Goal: Find contact information

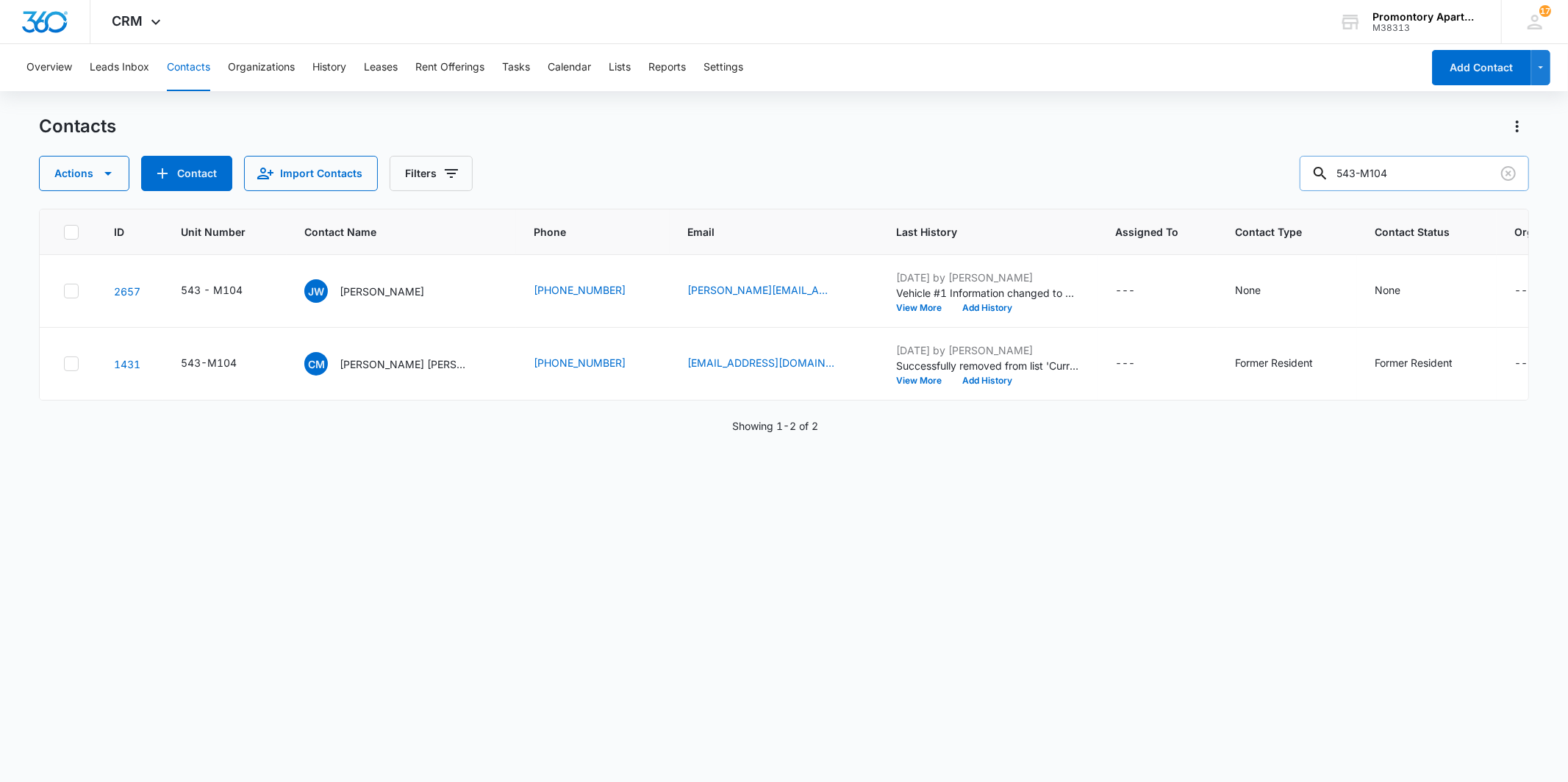
drag, startPoint x: 1467, startPoint y: 179, endPoint x: 1380, endPoint y: 177, distance: 87.0
click at [1380, 177] on input "543-M104" at bounding box center [1415, 173] width 229 height 36
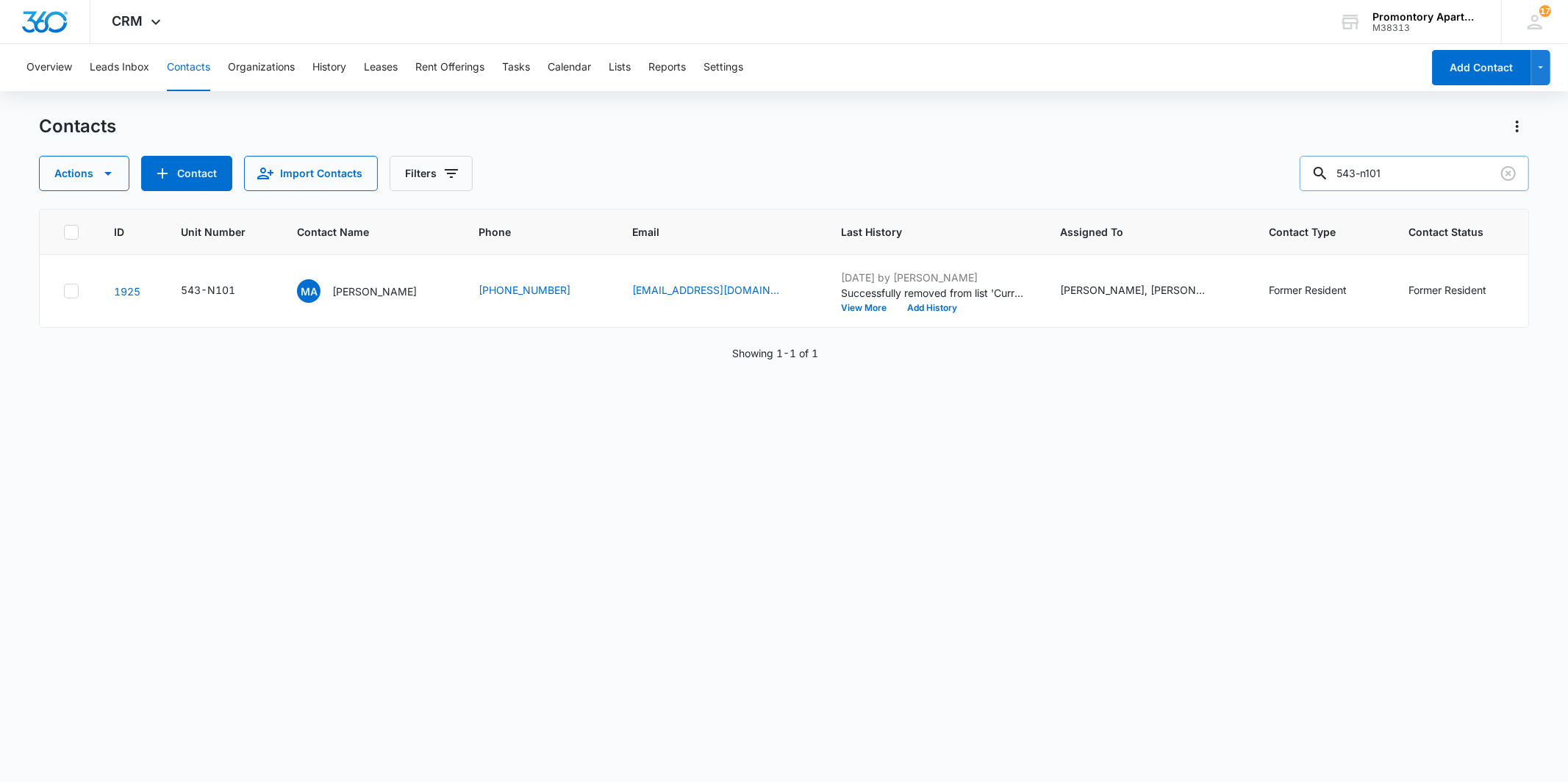
click at [1428, 187] on input "543-n101" at bounding box center [1415, 173] width 229 height 36
drag, startPoint x: 1407, startPoint y: 180, endPoint x: 1347, endPoint y: 180, distance: 60.0
click at [1347, 180] on div "543-n101" at bounding box center [1415, 173] width 229 height 36
type input "[PERSON_NAME]"
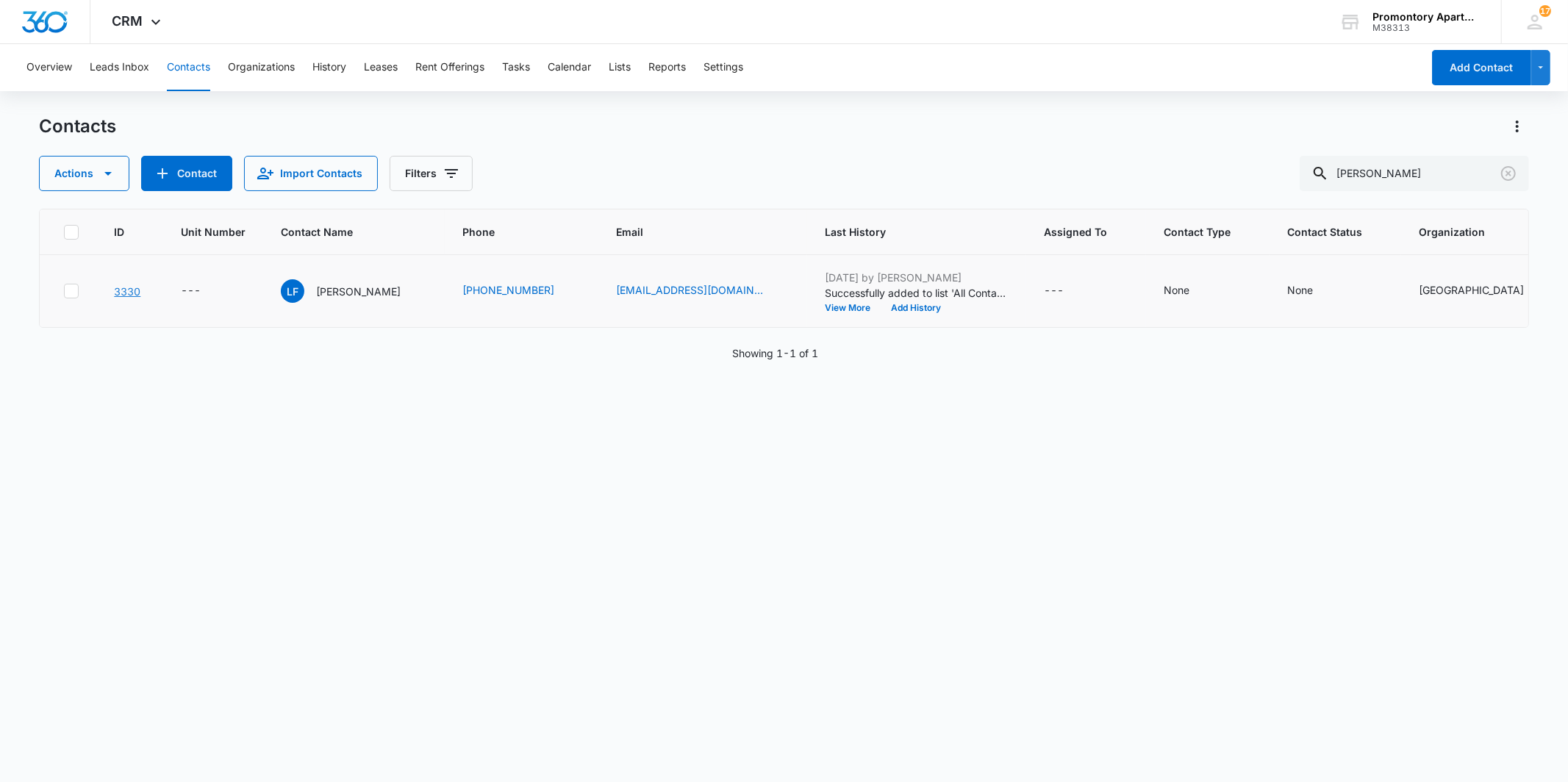
click at [131, 291] on link "3330" at bounding box center [127, 291] width 26 height 13
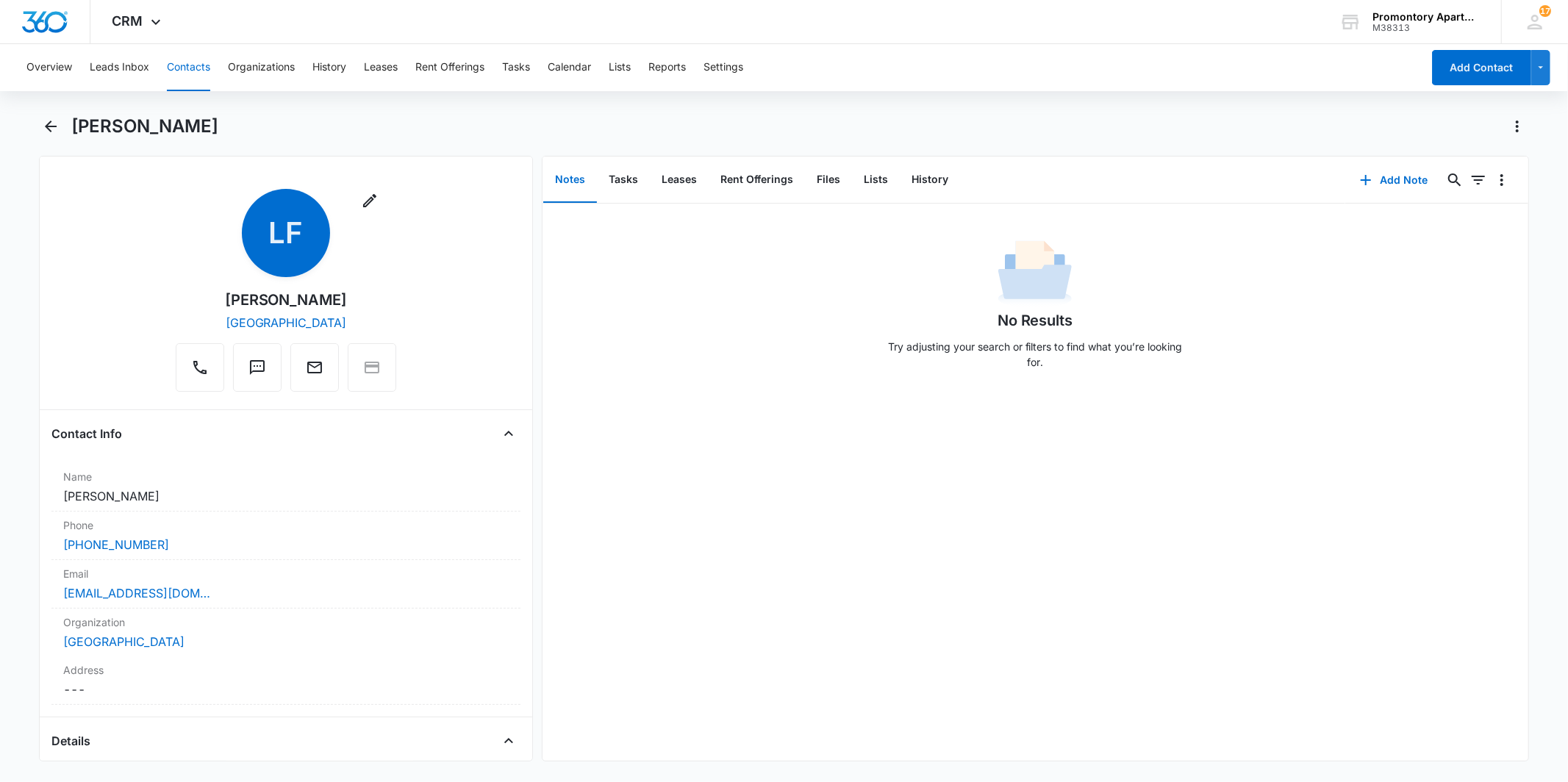
scroll to position [163, 0]
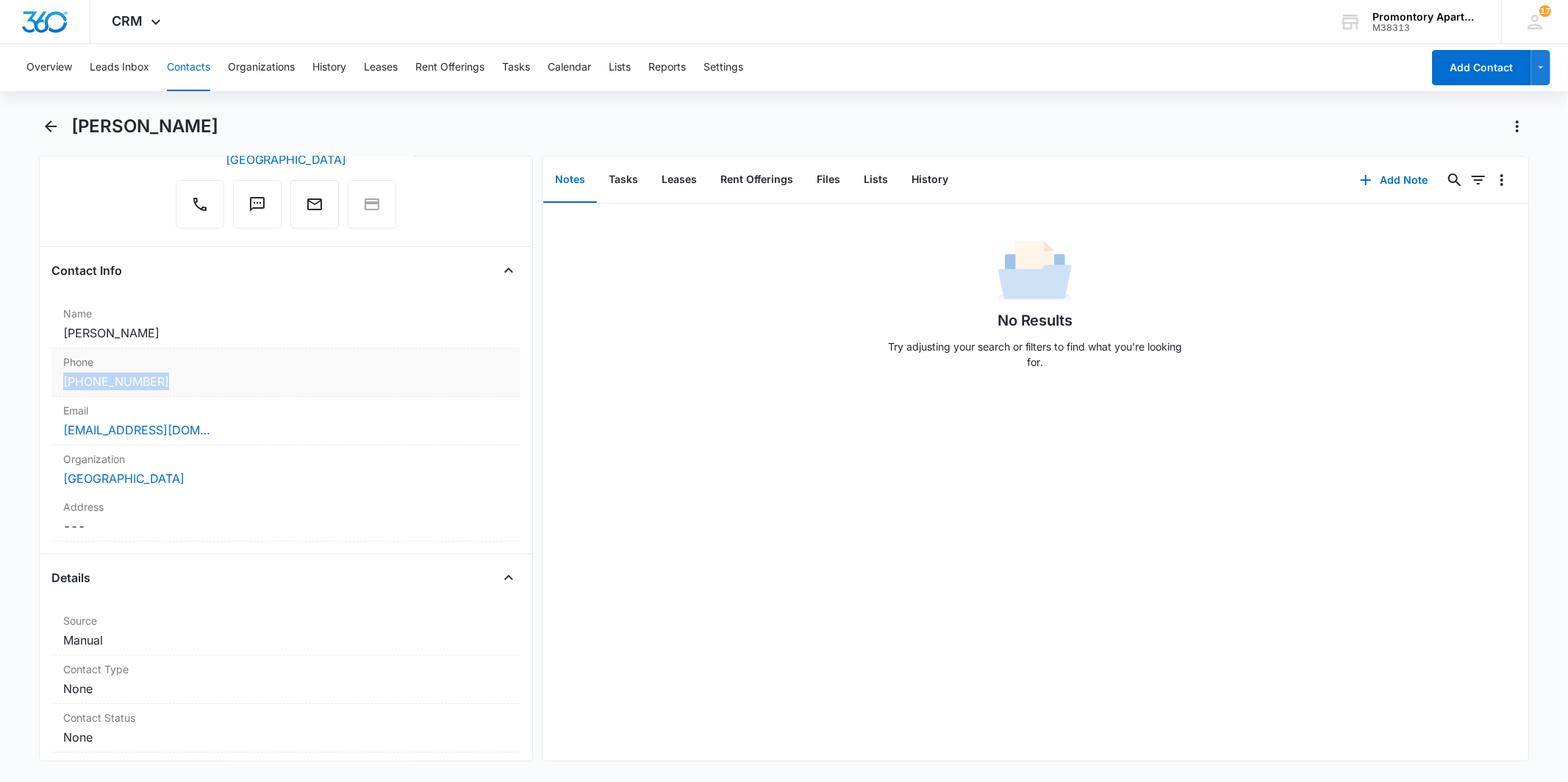
drag, startPoint x: 170, startPoint y: 382, endPoint x: 65, endPoint y: 380, distance: 105.0
click at [65, 380] on div "[PHONE_NUMBER]" at bounding box center [286, 381] width 445 height 17
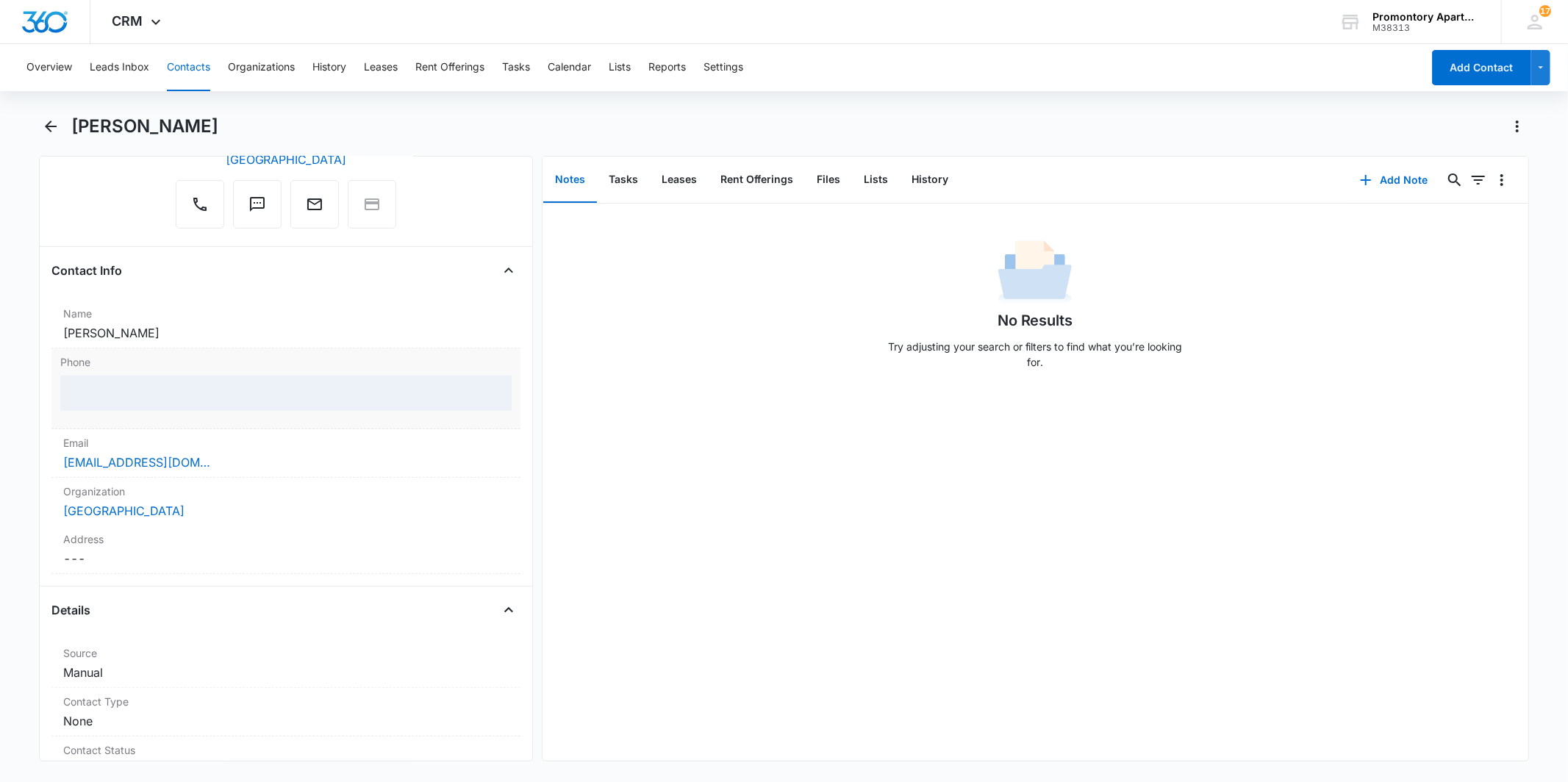
copy link "[PHONE_NUMBER]"
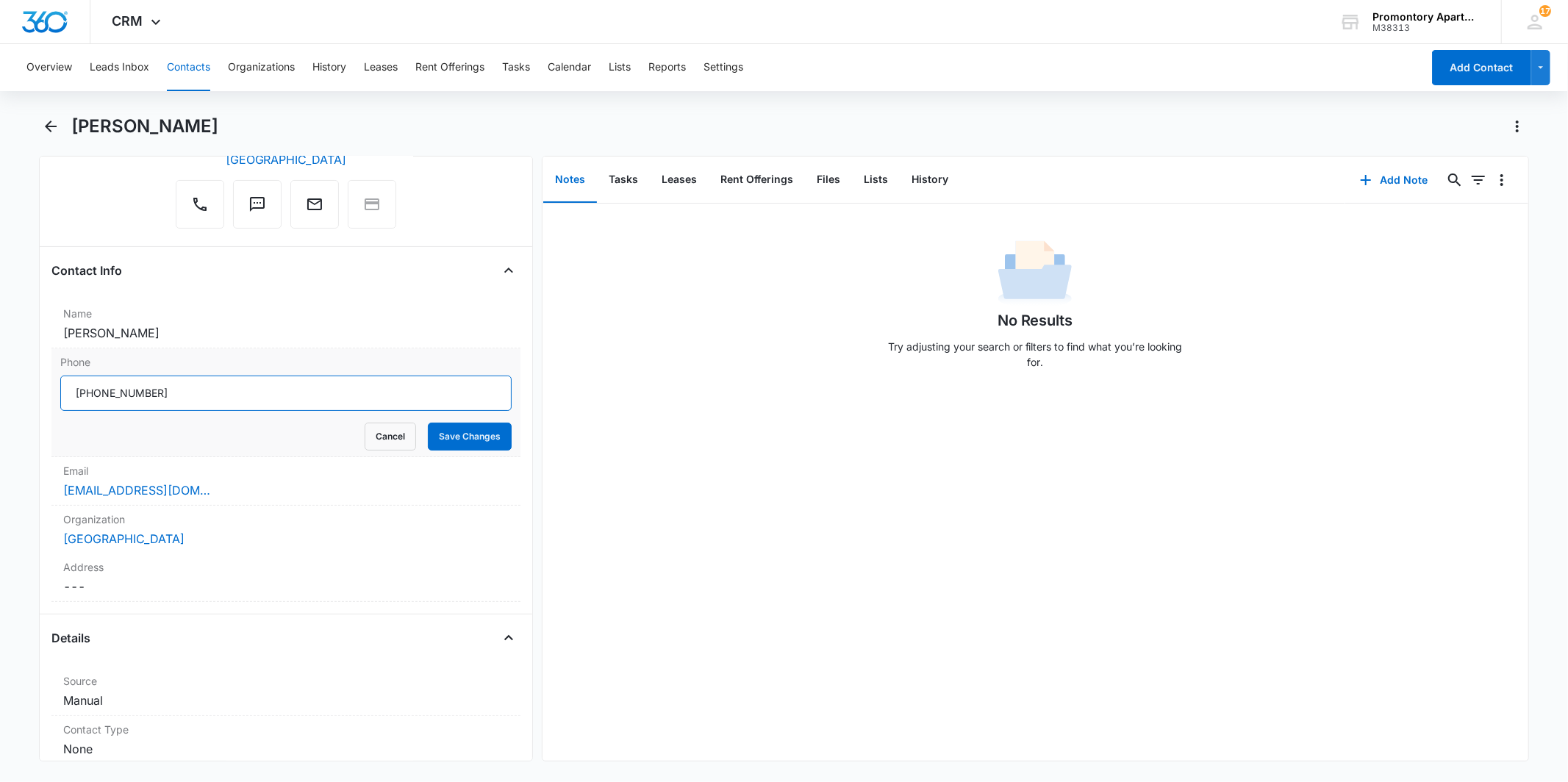
drag, startPoint x: 161, startPoint y: 389, endPoint x: 59, endPoint y: 391, distance: 102.0
click at [59, 391] on div "Phone Cancel Save Changes" at bounding box center [286, 402] width 468 height 109
